Goal: Task Accomplishment & Management: Use online tool/utility

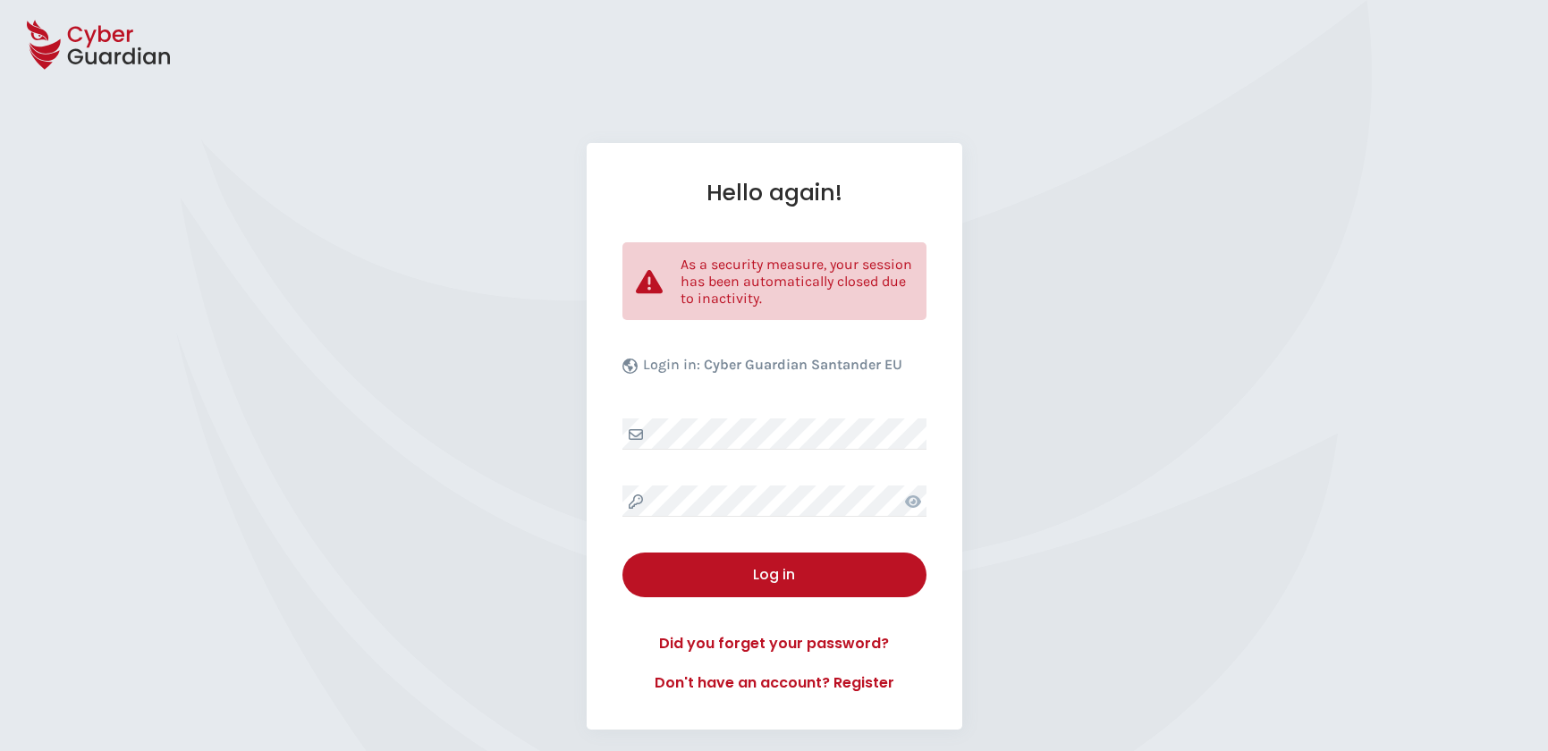
select select "English"
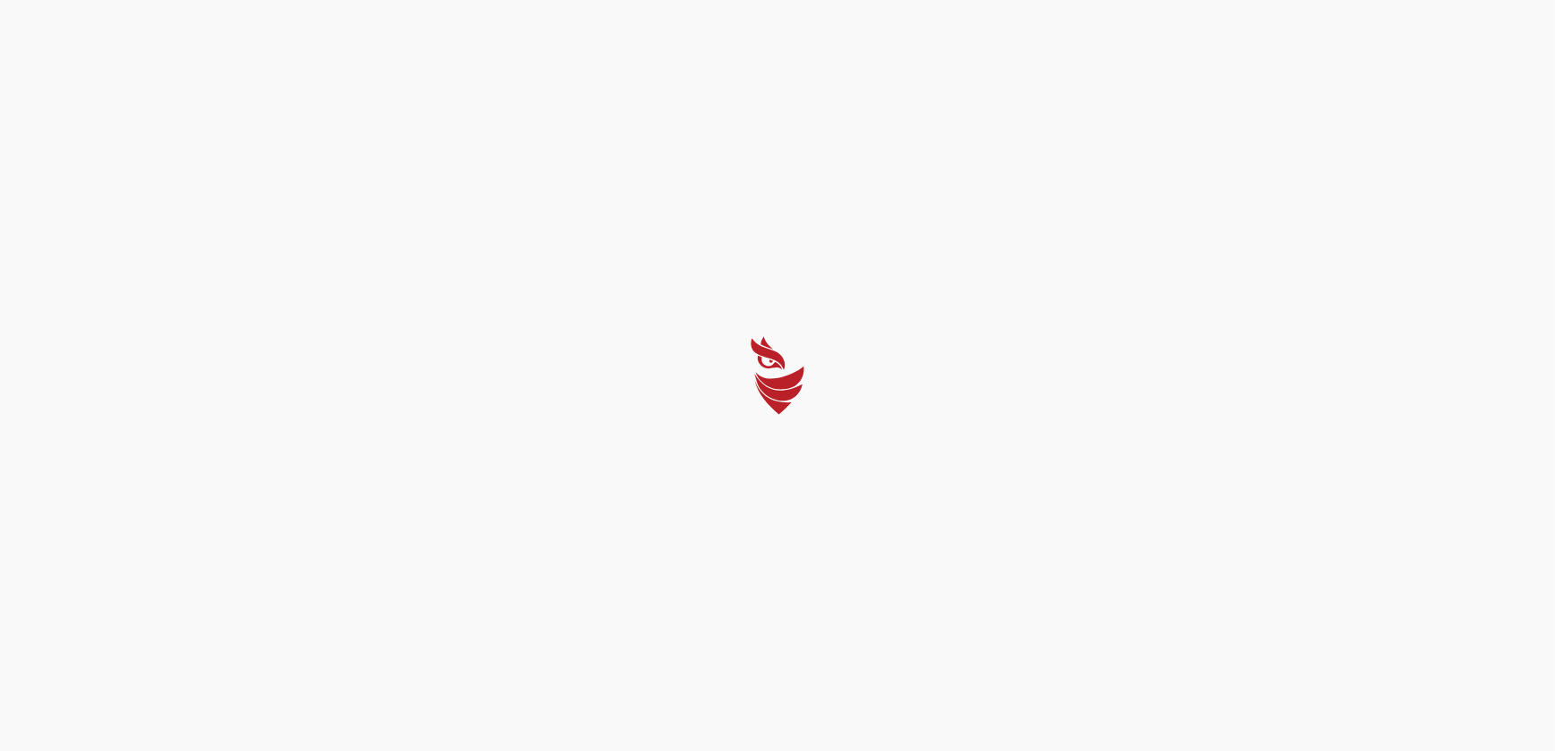
select select "English"
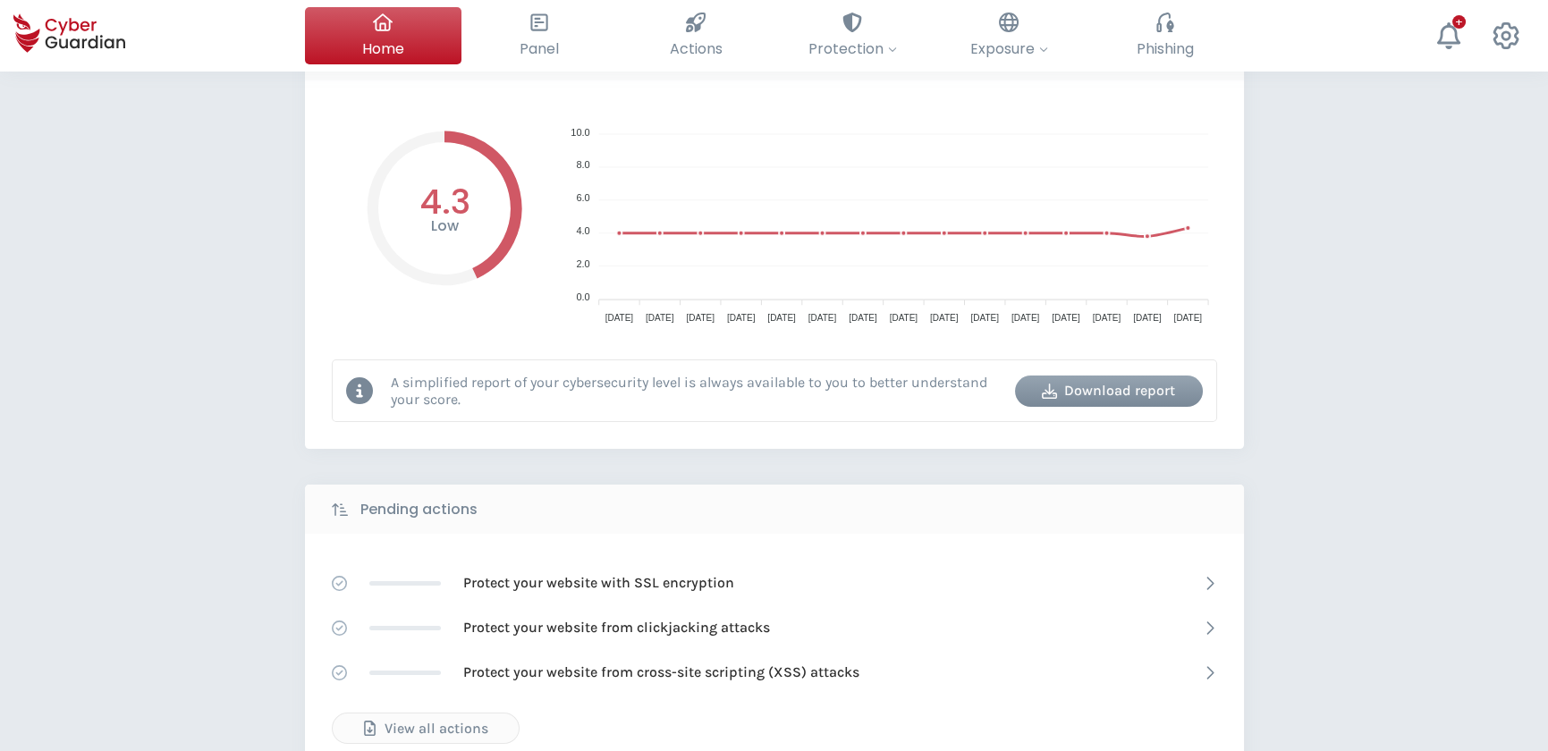
scroll to position [81, 0]
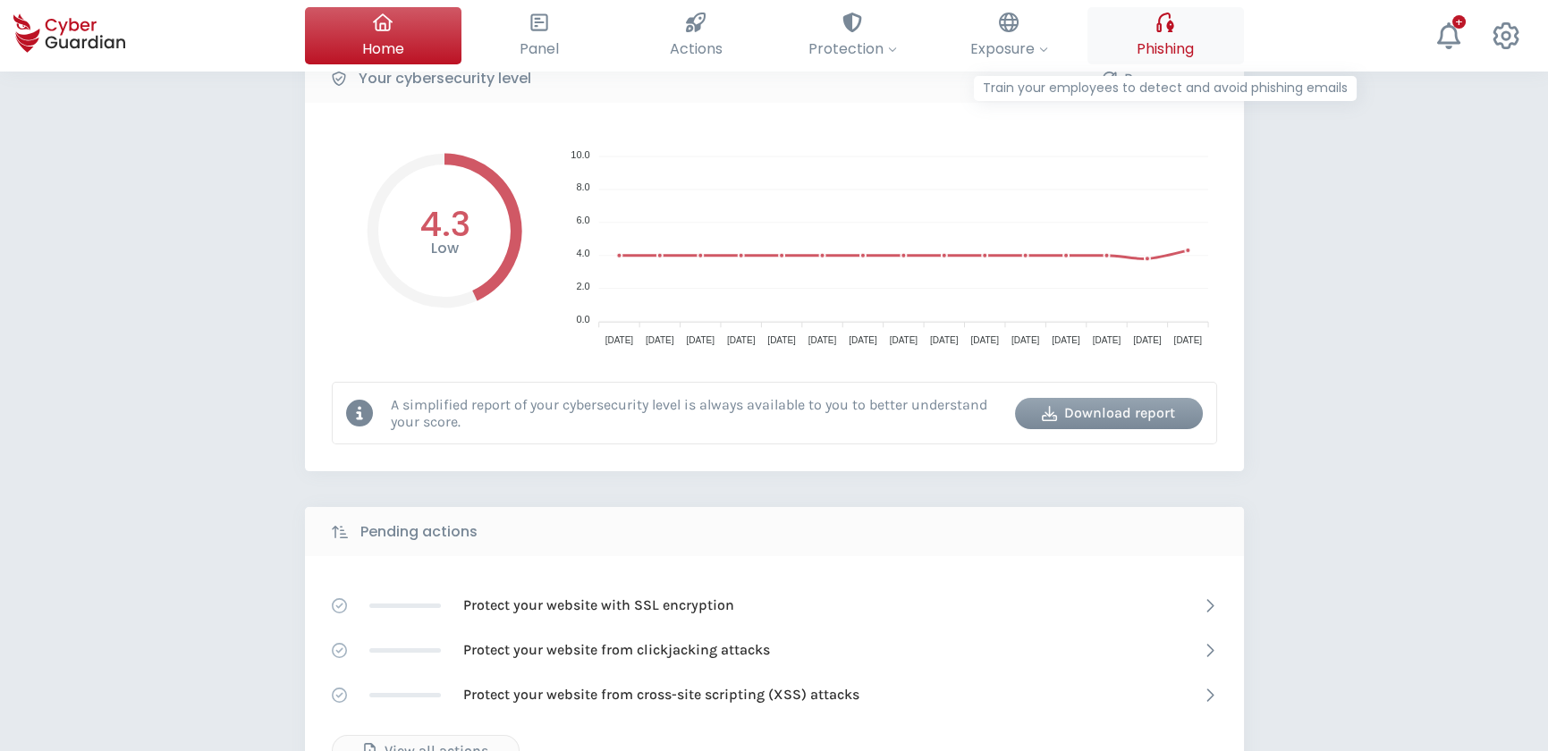
click at [1172, 25] on icon at bounding box center [1165, 23] width 17 height 20
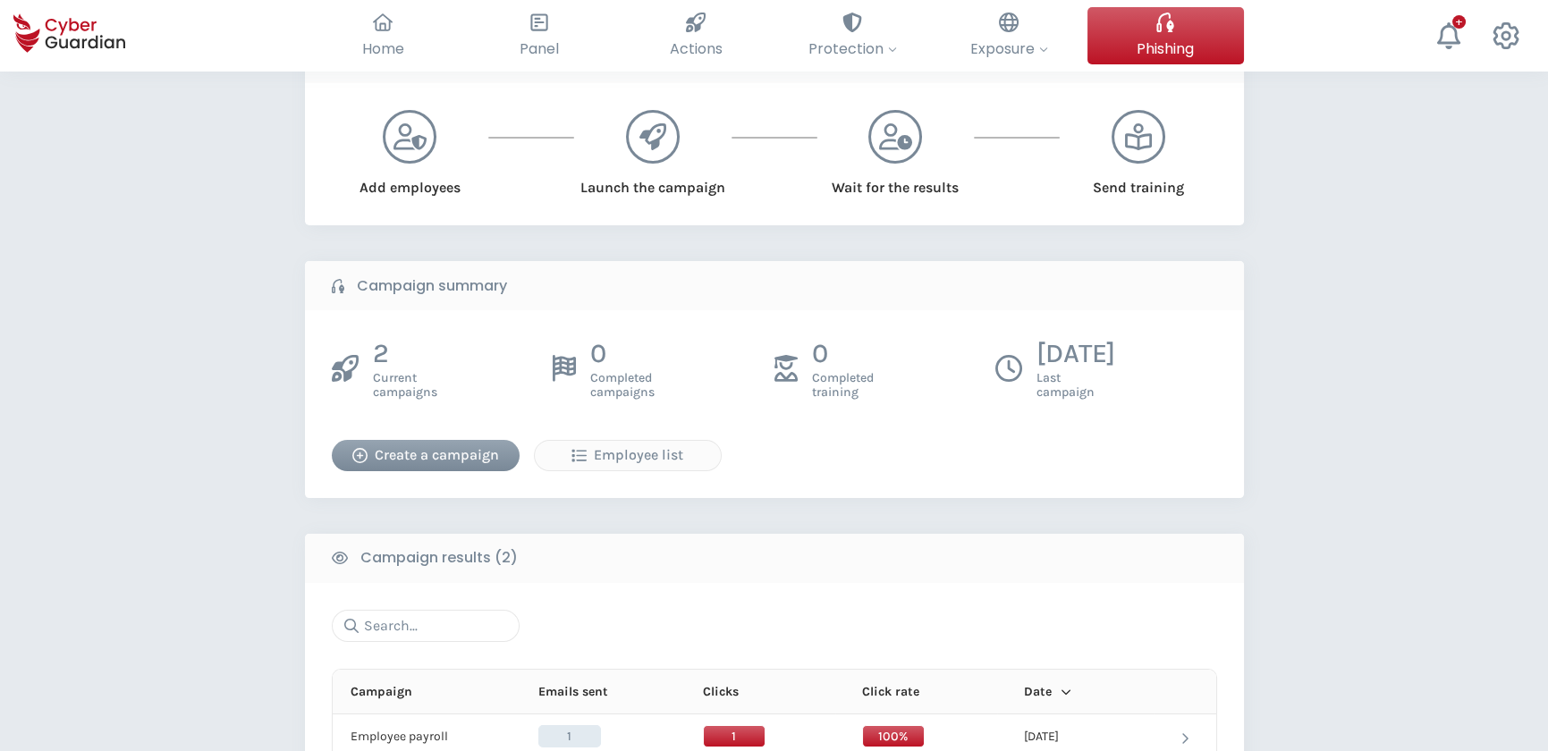
scroll to position [243, 0]
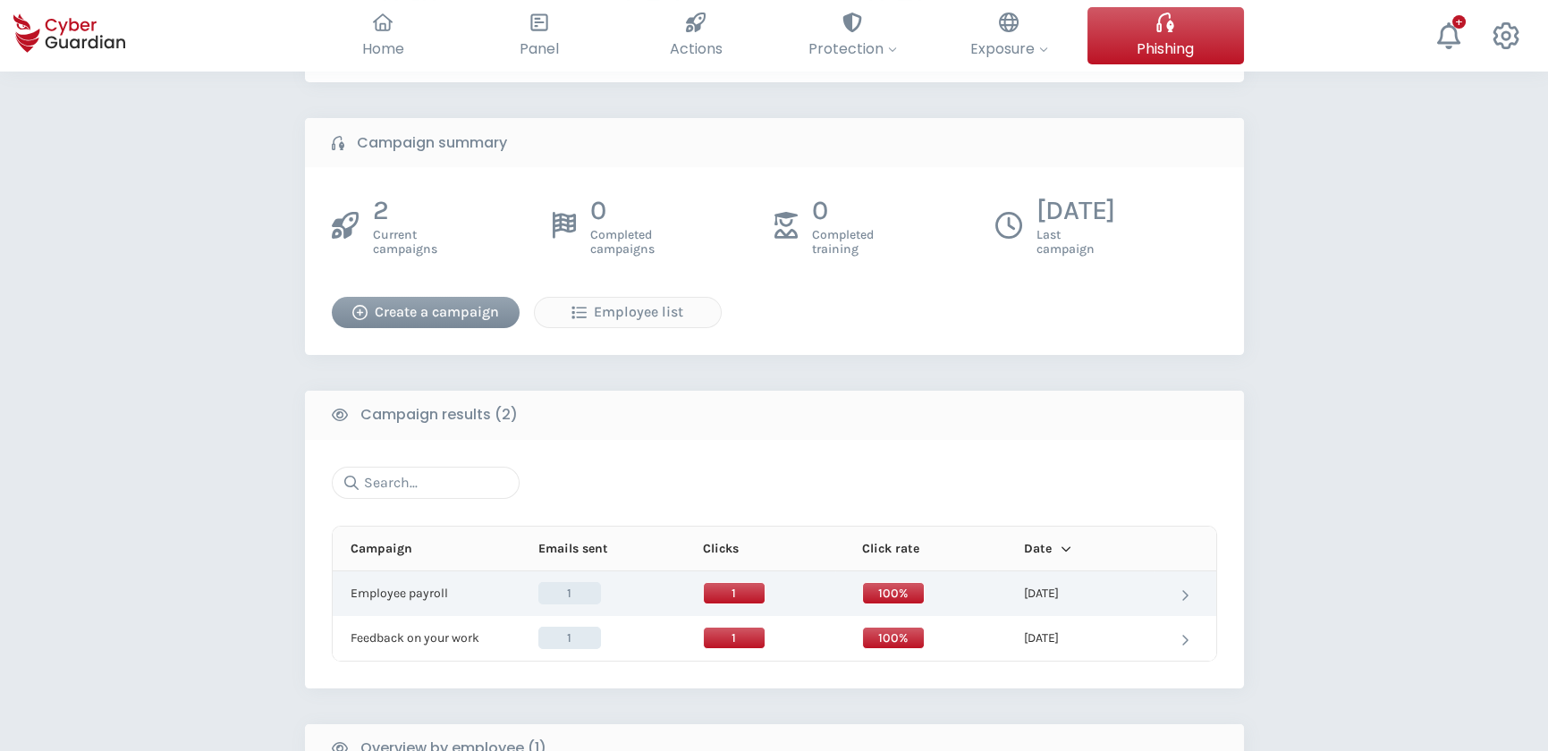
click at [1175, 591] on td at bounding box center [1185, 594] width 63 height 45
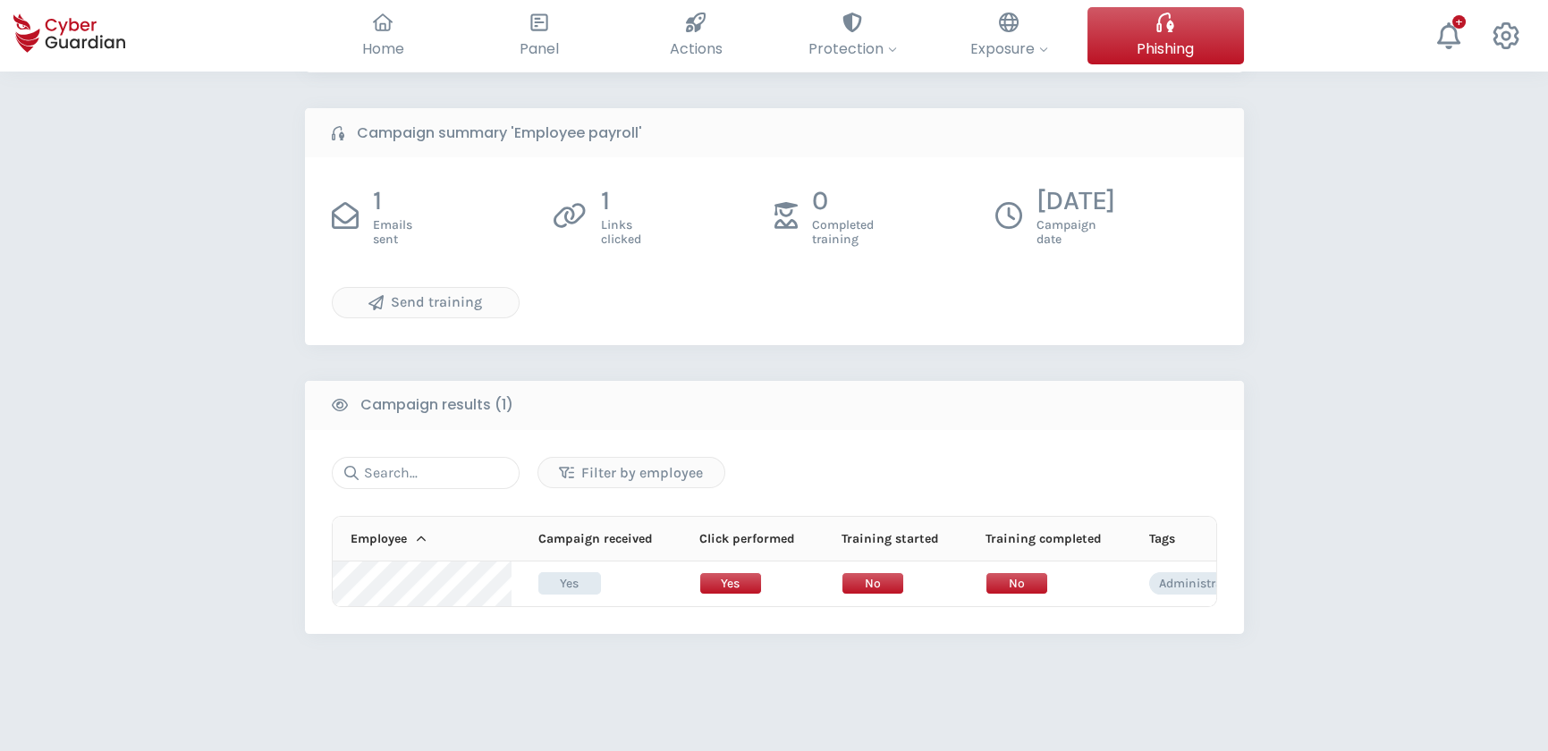
scroll to position [325, 0]
click at [438, 294] on div "Send training" at bounding box center [425, 301] width 159 height 21
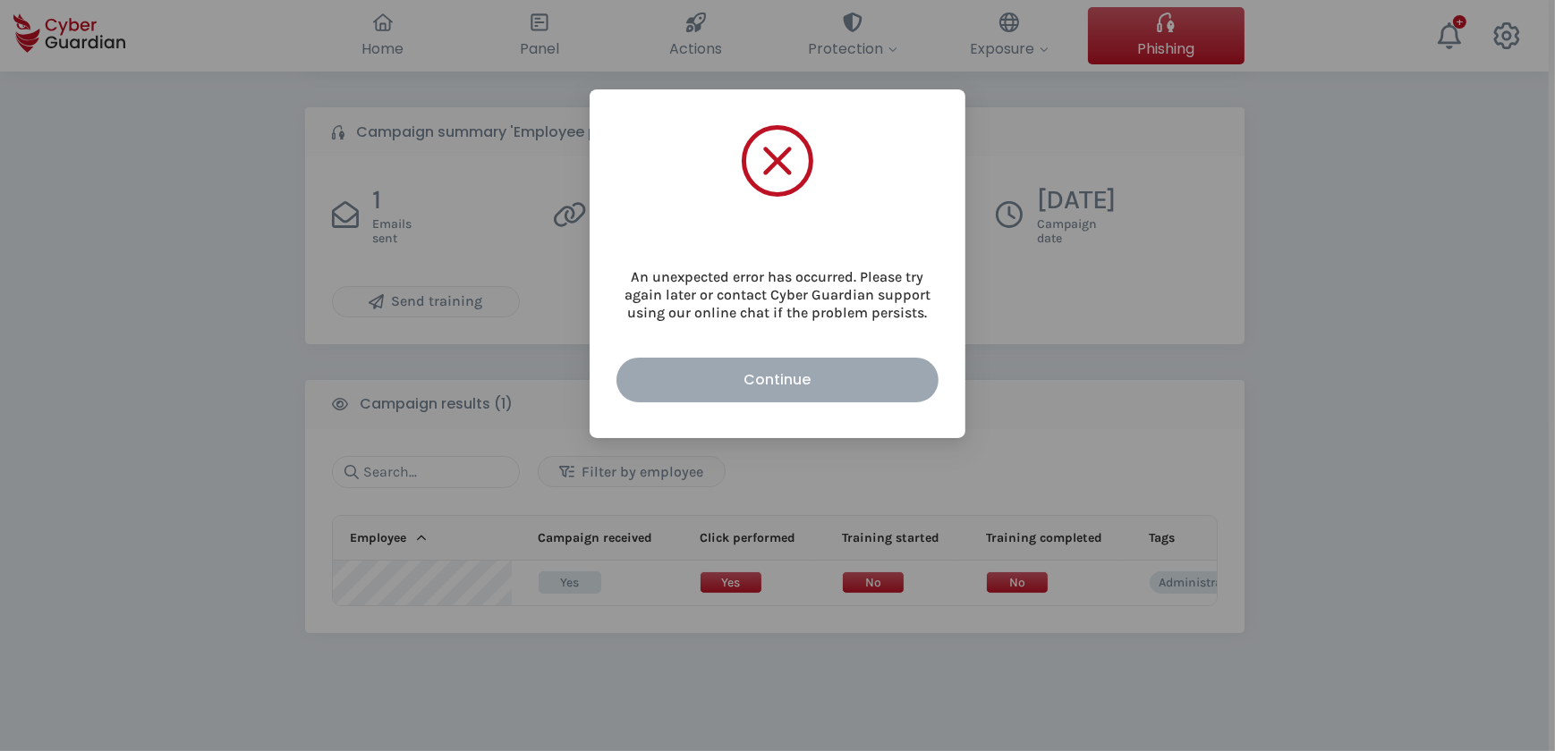
click at [886, 369] on div "Continue" at bounding box center [777, 380] width 295 height 22
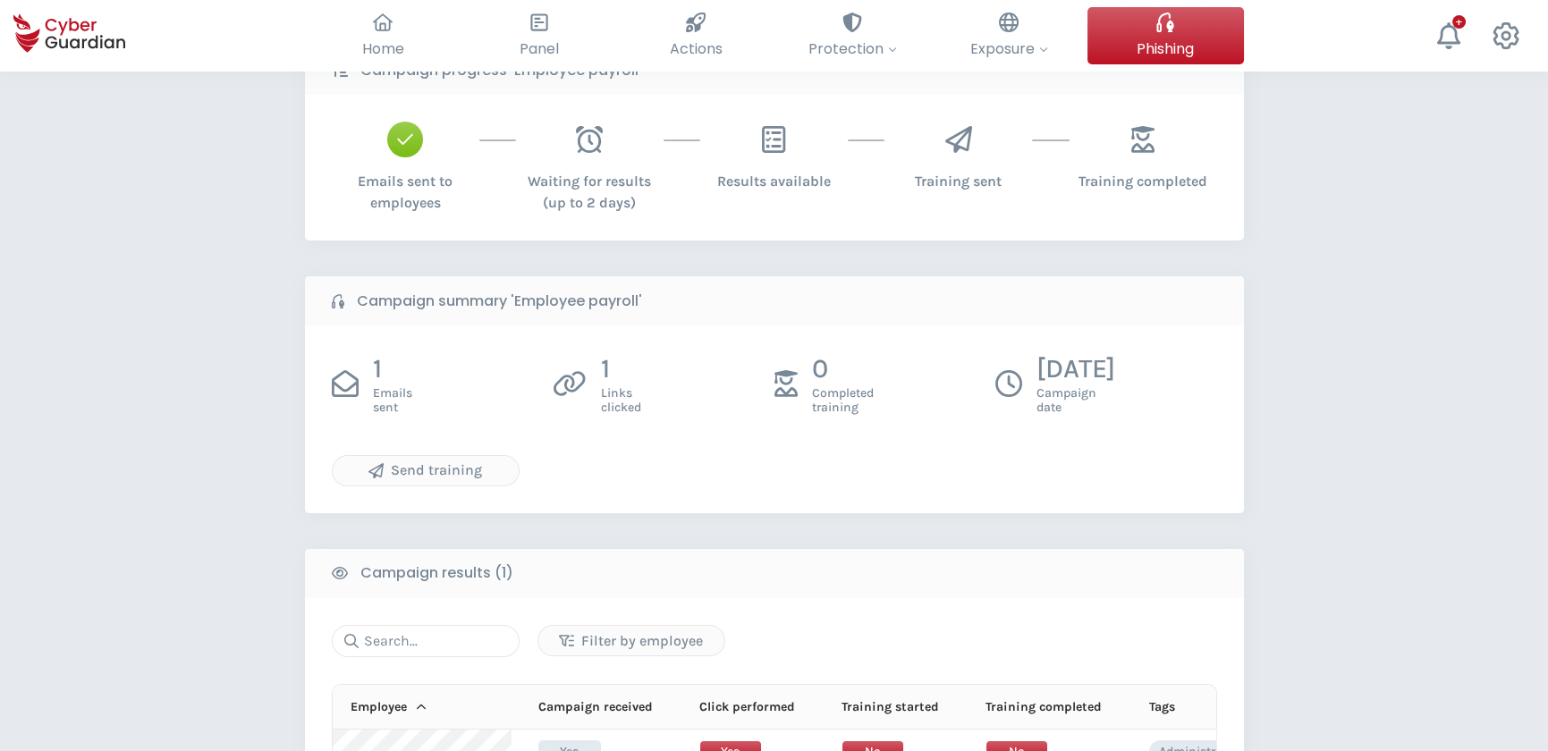
scroll to position [0, 0]
